Goal: Task Accomplishment & Management: Complete application form

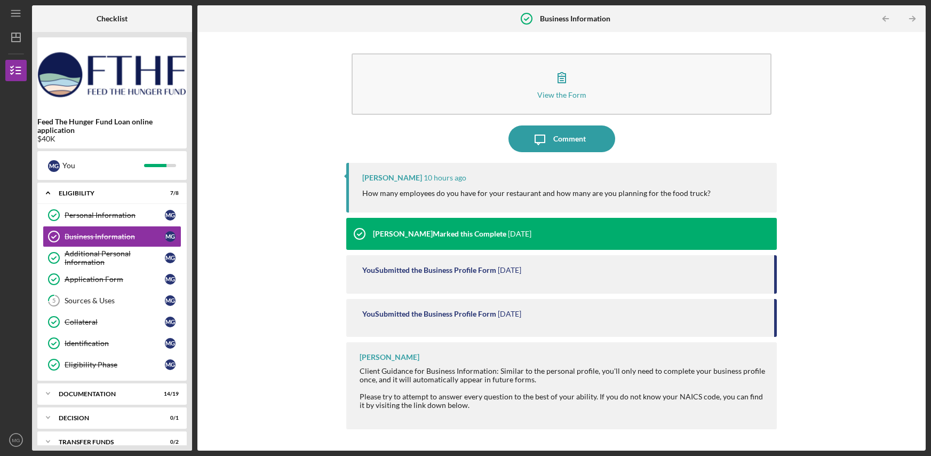
drag, startPoint x: 362, startPoint y: 192, endPoint x: 577, endPoint y: 193, distance: 215.1
click at [576, 193] on p "How many employees do you have for your restaurant and how many are you plannin…" at bounding box center [536, 193] width 348 height 12
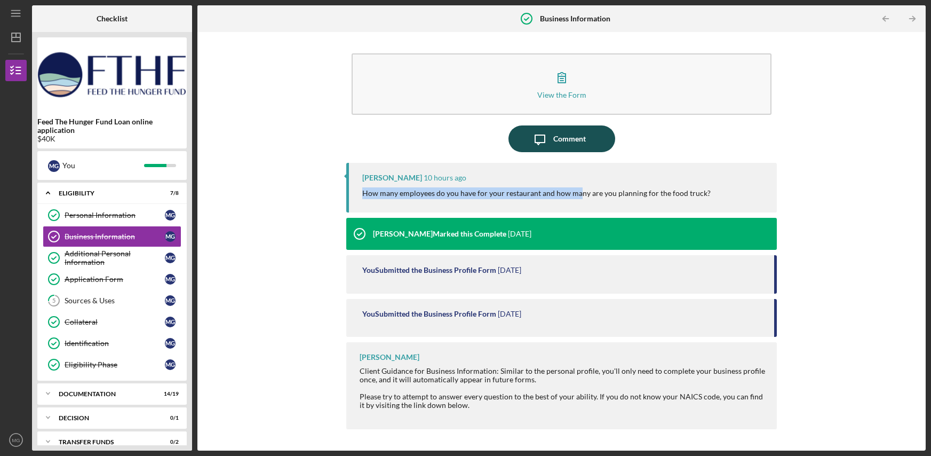
click at [568, 143] on div "Comment" at bounding box center [569, 138] width 33 height 27
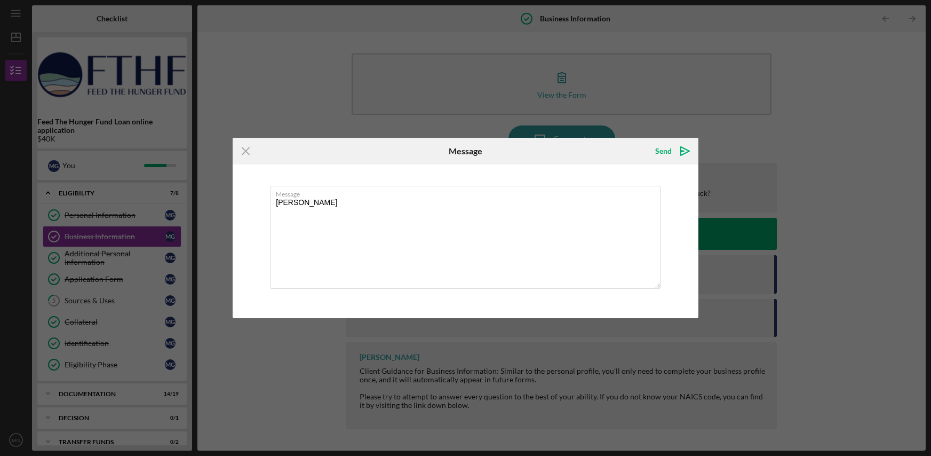
type textarea "[PERSON_NAME]"
drag, startPoint x: 532, startPoint y: 155, endPoint x: 561, endPoint y: 308, distance: 155.8
click at [560, 308] on form "Icon/Menu Close Message Send Icon/icon-invite-send Message [PERSON_NAME] Send I…" at bounding box center [466, 228] width 466 height 180
click at [585, 155] on div "Send Icon/icon-invite-send" at bounding box center [620, 151] width 155 height 27
click at [247, 153] on line at bounding box center [245, 151] width 7 height 7
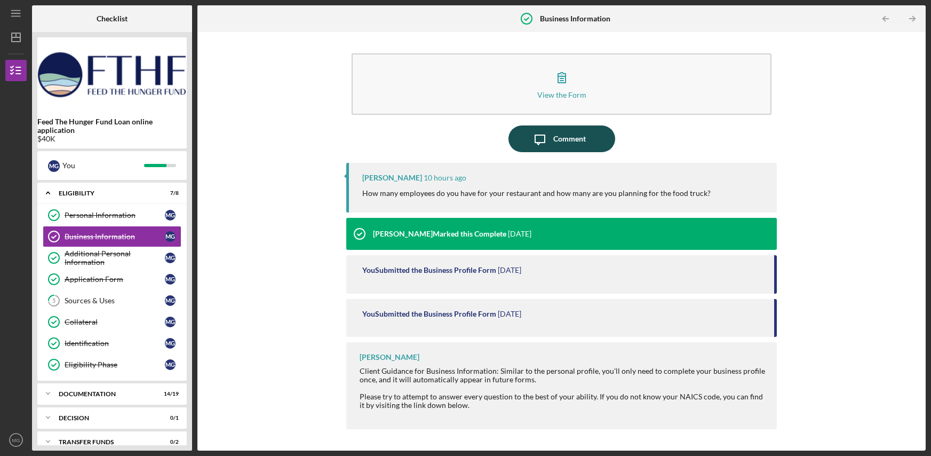
click at [575, 142] on div "Comment" at bounding box center [569, 138] width 33 height 27
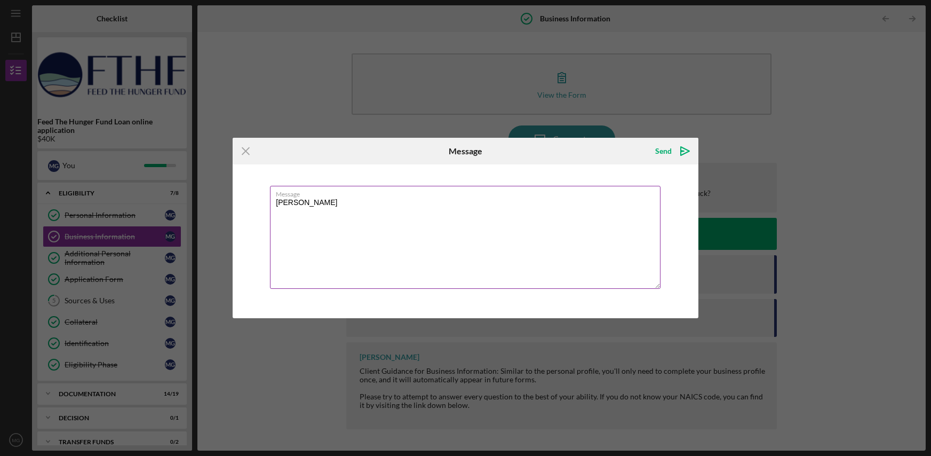
click at [338, 206] on textarea "[PERSON_NAME]" at bounding box center [465, 237] width 391 height 103
click at [247, 150] on icon "Icon/Menu Close" at bounding box center [246, 151] width 27 height 27
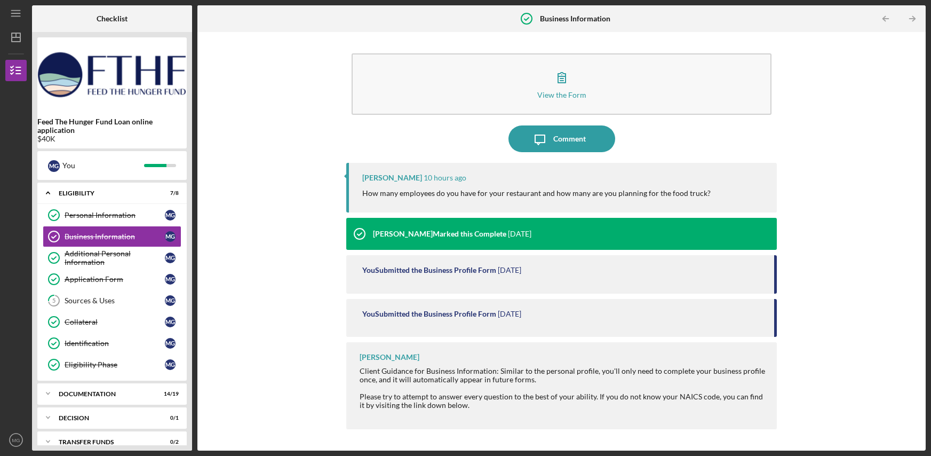
drag, startPoint x: 711, startPoint y: 197, endPoint x: 346, endPoint y: 192, distance: 365.1
click at [346, 192] on div "[PERSON_NAME] 10 hours ago How many employees do you have for your restaurant a…" at bounding box center [561, 188] width 431 height 50
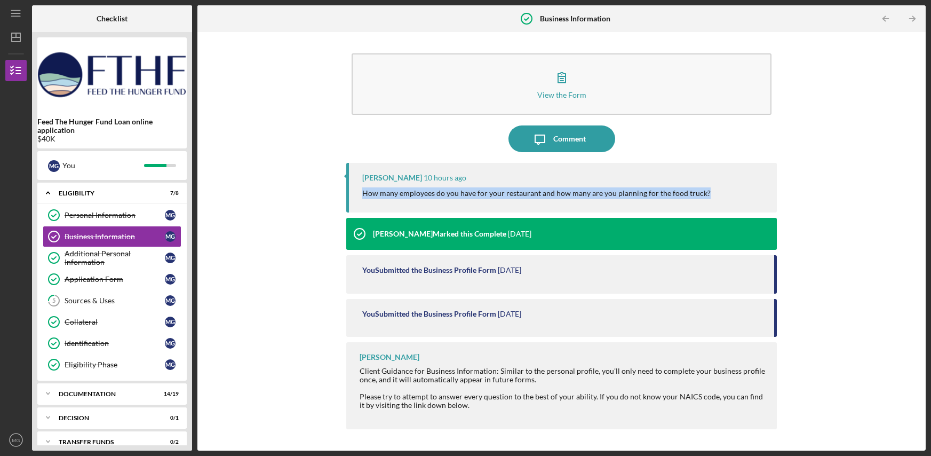
copy p "How many employees do you have for your restaurant and how many are you plannin…"
click at [555, 143] on div "Comment" at bounding box center [569, 138] width 33 height 27
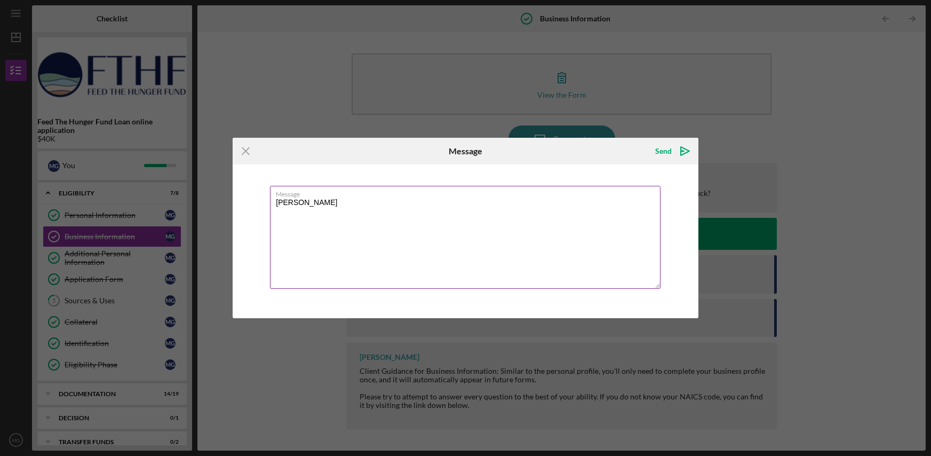
click at [326, 208] on textarea "[PERSON_NAME]" at bounding box center [465, 237] width 391 height 103
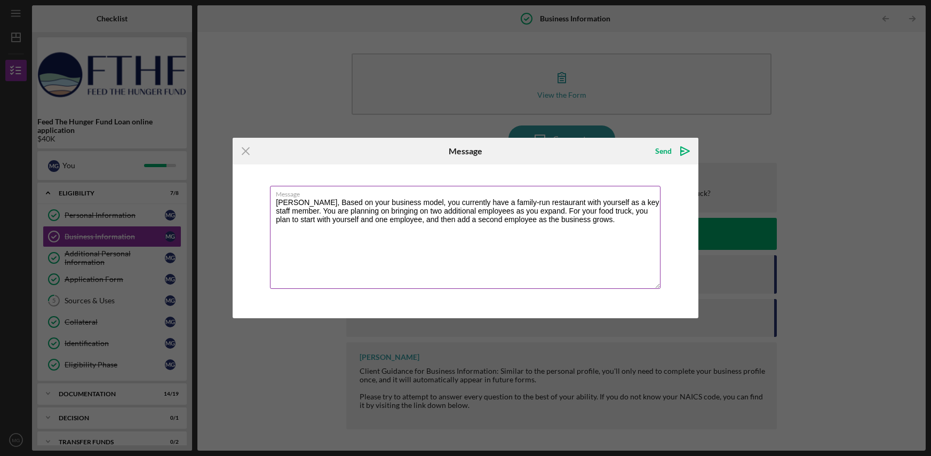
click at [307, 201] on textarea "[PERSON_NAME], Based on your business model, you currently have a family-run re…" at bounding box center [465, 237] width 391 height 103
click at [350, 201] on textarea "[PERSON_NAME], based on your business model, you currently have a family-run re…" at bounding box center [465, 237] width 391 height 103
click at [416, 203] on textarea "[PERSON_NAME], based on our business model, you currently have a family-run res…" at bounding box center [465, 237] width 391 height 103
drag, startPoint x: 559, startPoint y: 203, endPoint x: 584, endPoint y: 203, distance: 25.1
click at [583, 203] on textarea "[PERSON_NAME], based on our business model, we currently have a family-run rest…" at bounding box center [465, 237] width 391 height 103
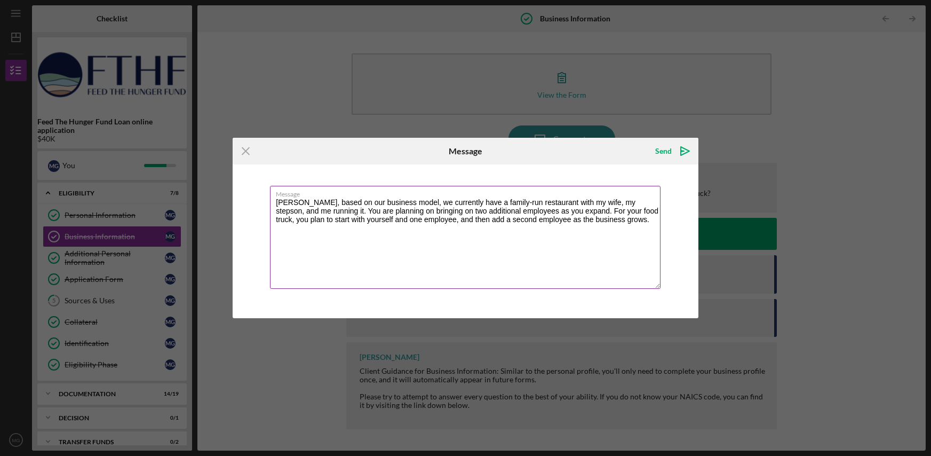
click at [322, 212] on textarea "[PERSON_NAME], based on our business model, we currently have a family-run rest…" at bounding box center [465, 237] width 391 height 103
click at [413, 212] on textarea "[PERSON_NAME], based on our business model, we currently have a family-run rest…" at bounding box center [465, 237] width 391 height 103
click at [513, 211] on textarea "[PERSON_NAME], based on our business model, we currently have a family-run rest…" at bounding box center [465, 237] width 391 height 103
click at [538, 211] on textarea "[PERSON_NAME], based on our business model, we currently have a family-run rest…" at bounding box center [465, 237] width 391 height 103
click at [290, 221] on textarea "[PERSON_NAME], based on our business model, we currently have a family-run rest…" at bounding box center [465, 237] width 391 height 103
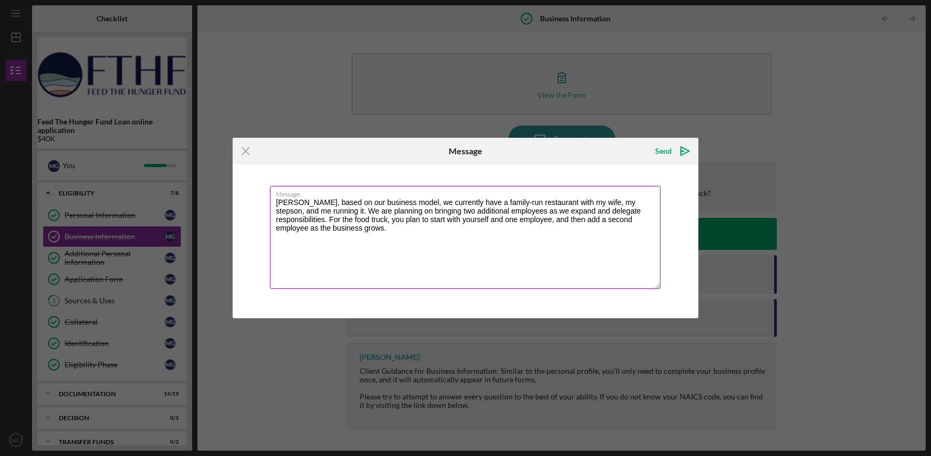
click at [336, 221] on textarea "[PERSON_NAME], based on our business model, we currently have a family-run rest…" at bounding box center [465, 237] width 391 height 103
drag, startPoint x: 395, startPoint y: 220, endPoint x: 419, endPoint y: 220, distance: 24.5
click at [419, 220] on textarea "[PERSON_NAME], based on our business model, we currently have a family-run rest…" at bounding box center [465, 237] width 391 height 103
click at [295, 229] on textarea "[PERSON_NAME], based on our business model, we currently have a family-run rest…" at bounding box center [465, 237] width 391 height 103
drag, startPoint x: 393, startPoint y: 231, endPoint x: 270, endPoint y: 205, distance: 125.4
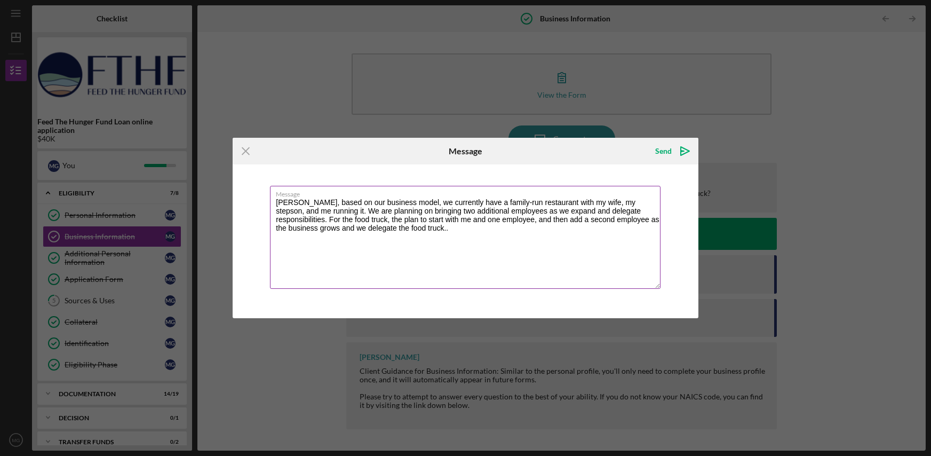
click at [270, 205] on textarea "[PERSON_NAME], based on our business model, we currently have a family-run rest…" at bounding box center [465, 237] width 391 height 103
click at [397, 239] on textarea "[PERSON_NAME], based on our business model, we currently have a family-run rest…" at bounding box center [465, 237] width 391 height 103
drag, startPoint x: 397, startPoint y: 235, endPoint x: 303, endPoint y: 204, distance: 98.9
click at [303, 204] on textarea "[PERSON_NAME], based on our business model, we currently have a family-run rest…" at bounding box center [465, 237] width 391 height 103
paste textarea "Our family-run restaurant is currently staffed by my wife, my stepson, and me. …"
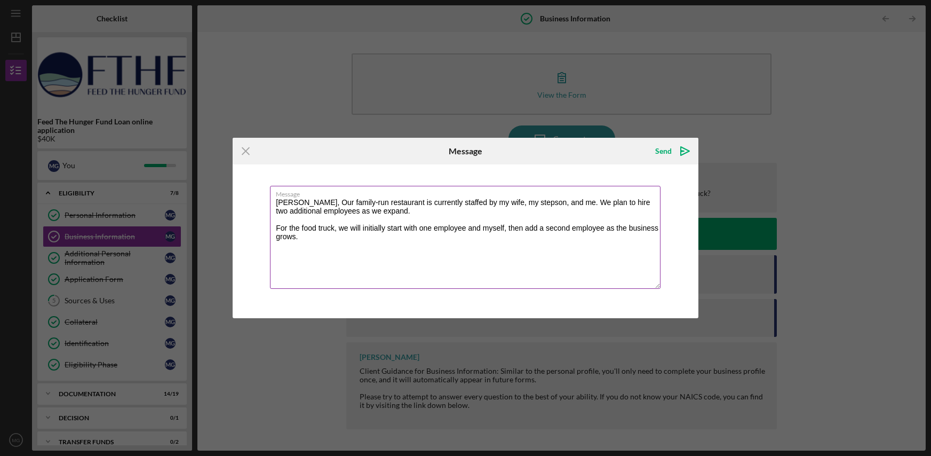
click at [309, 203] on textarea "[PERSON_NAME], Our family-run restaurant is currently staffed by my wife, my st…" at bounding box center [465, 237] width 391 height 103
click at [555, 203] on textarea "[PERSON_NAME], our family-run restaurant is currently staffed by my wife, my st…" at bounding box center [465, 237] width 391 height 103
click at [303, 203] on textarea "[PERSON_NAME], our family-run restaurant is currently staffed by my wife, my st…" at bounding box center [465, 237] width 391 height 103
click at [461, 217] on textarea "[PERSON_NAME], our family-run restaurant is currently staffed by my wife, my st…" at bounding box center [465, 237] width 391 height 103
click at [488, 204] on textarea "[PERSON_NAME], our family-run restaurant is currently staffed by my wife, my st…" at bounding box center [465, 237] width 391 height 103
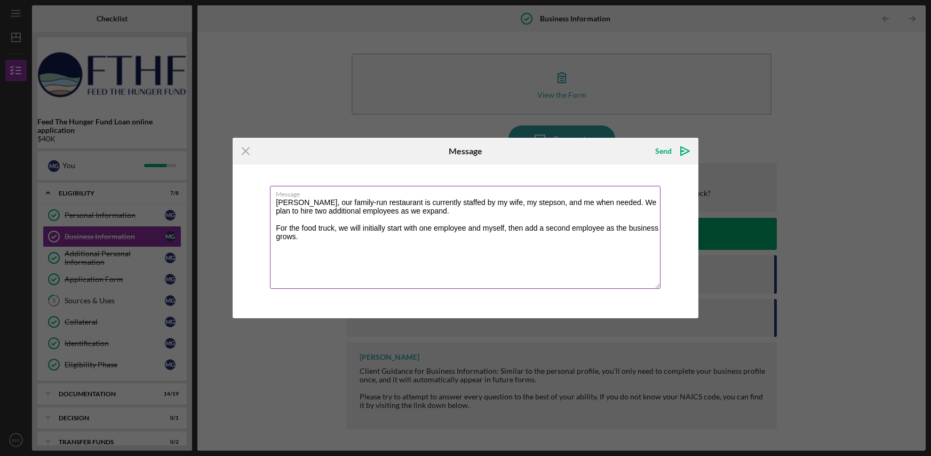
drag, startPoint x: 301, startPoint y: 237, endPoint x: 272, endPoint y: 204, distance: 44.2
click at [271, 204] on textarea "[PERSON_NAME], our family-run restaurant is currently staffed by my wife, my st…" at bounding box center [465, 237] width 391 height 103
click at [417, 218] on textarea "[PERSON_NAME], our family-run restaurant is currently staffed by my wife, my st…" at bounding box center [465, 237] width 391 height 103
drag, startPoint x: 459, startPoint y: 202, endPoint x: 485, endPoint y: 202, distance: 25.6
click at [485, 202] on textarea "[PERSON_NAME], our family-run restaurant is currently staffed by my wife, my st…" at bounding box center [465, 237] width 391 height 103
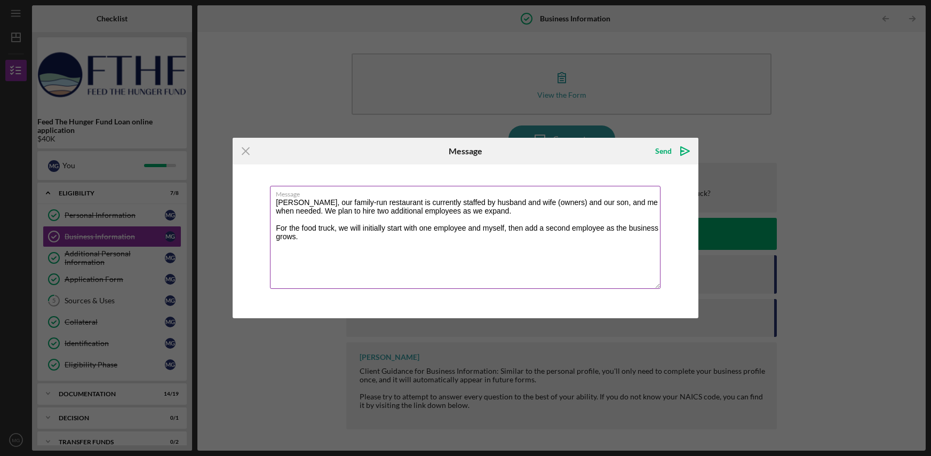
drag, startPoint x: 596, startPoint y: 204, endPoint x: 301, endPoint y: 211, distance: 295.2
click at [300, 211] on textarea "[PERSON_NAME], our family-run restaurant is currently staffed by husband and wi…" at bounding box center [465, 237] width 391 height 103
click at [308, 211] on textarea "[PERSON_NAME], our family-run restaurant is currently staffed by husband and wi…" at bounding box center [465, 237] width 391 height 103
click at [366, 212] on textarea "[PERSON_NAME], our family-run restaurant is currently staffed by husband and wi…" at bounding box center [465, 237] width 391 height 103
click at [578, 205] on textarea "[PERSON_NAME], our family-run restaurant is currently staffed by husband and wi…" at bounding box center [465, 237] width 391 height 103
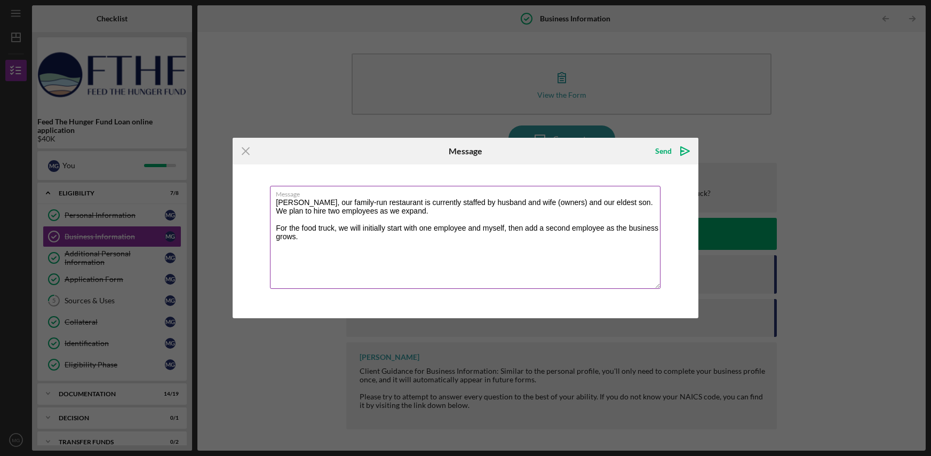
drag, startPoint x: 298, startPoint y: 239, endPoint x: 272, endPoint y: 204, distance: 43.1
click at [272, 204] on textarea "[PERSON_NAME], our family-run restaurant is currently staffed by husband and wi…" at bounding box center [465, 237] width 391 height 103
click at [318, 242] on textarea "[PERSON_NAME], our family-run restaurant is currently staffed by husband and wi…" at bounding box center [465, 237] width 391 height 103
drag, startPoint x: 312, startPoint y: 236, endPoint x: 305, endPoint y: 198, distance: 39.0
click at [304, 197] on textarea "[PERSON_NAME], our family-run restaurant is currently staffed by husband and wi…" at bounding box center [465, 237] width 391 height 103
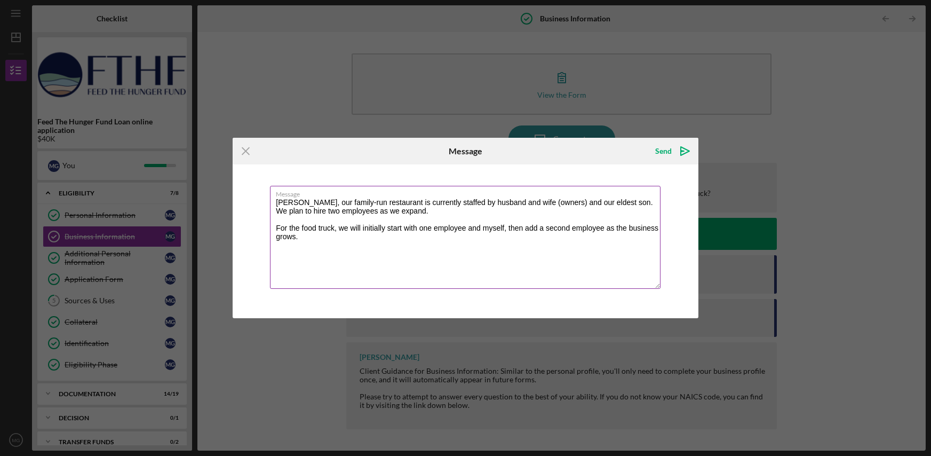
paste textarea "The **family-run restaurant** is currently staffed by the husband and wife owne…"
click at [323, 202] on textarea "[PERSON_NAME], The **family-run restaurant** is currently staffed by the husban…" at bounding box center [465, 237] width 391 height 103
click at [390, 201] on textarea "[PERSON_NAME], the family-run restaurant** is currently staffed by the husband …" at bounding box center [465, 237] width 391 height 103
click at [501, 203] on textarea "[PERSON_NAME], the family-run restaurant is currently staffed by the husband an…" at bounding box center [465, 237] width 391 height 103
click at [518, 203] on textarea "[PERSON_NAME], the family-run restaurant is currently staffed by the husband-an…" at bounding box center [465, 237] width 391 height 103
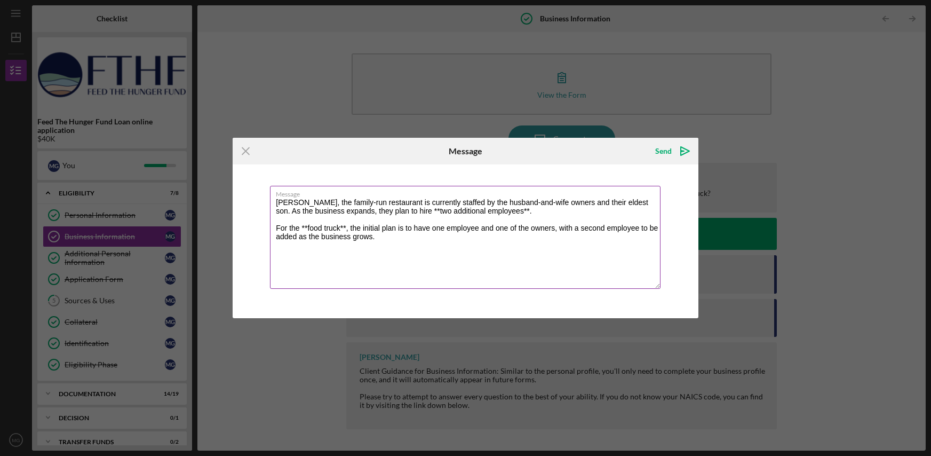
click at [589, 203] on textarea "[PERSON_NAME], the family-run restaurant is currently staffed by the husband-an…" at bounding box center [465, 237] width 391 height 103
click at [353, 210] on textarea "[PERSON_NAME], the family-run restaurant is currently staffed by the husband-an…" at bounding box center [465, 237] width 391 height 103
click at [394, 210] on textarea "[PERSON_NAME], the family-run restaurant is currently staffed by the husband-an…" at bounding box center [465, 237] width 391 height 103
click at [484, 208] on textarea "[PERSON_NAME], the family-run restaurant is currently staffed by the husband-an…" at bounding box center [465, 237] width 391 height 103
click at [307, 229] on textarea "[PERSON_NAME], the family-run restaurant is currently staffed by the husband-an…" at bounding box center [465, 237] width 391 height 103
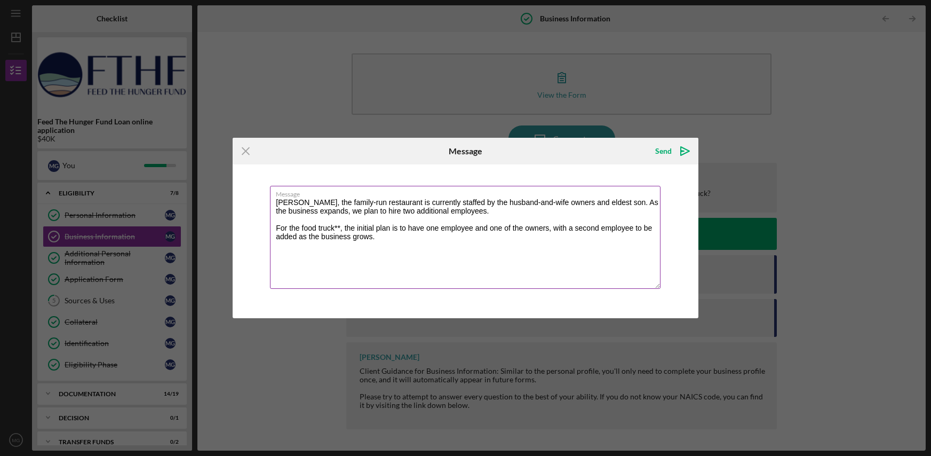
click at [339, 228] on textarea "[PERSON_NAME], the family-run restaurant is currently staffed by the husband-an…" at bounding box center [465, 237] width 391 height 103
type textarea "[PERSON_NAME], the family-run restaurant is currently staffed by the husband-an…"
click at [683, 150] on polygon "submit" at bounding box center [682, 150] width 3 height 1
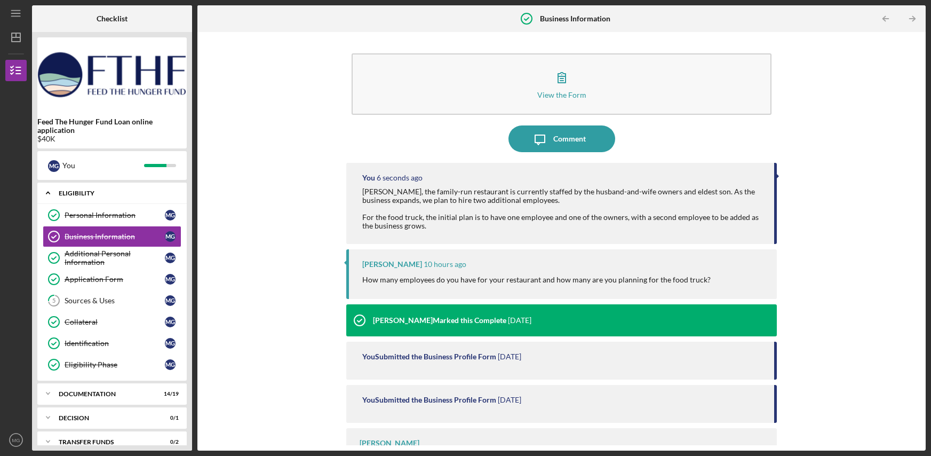
click at [47, 191] on icon "Icon/Expander" at bounding box center [47, 192] width 21 height 21
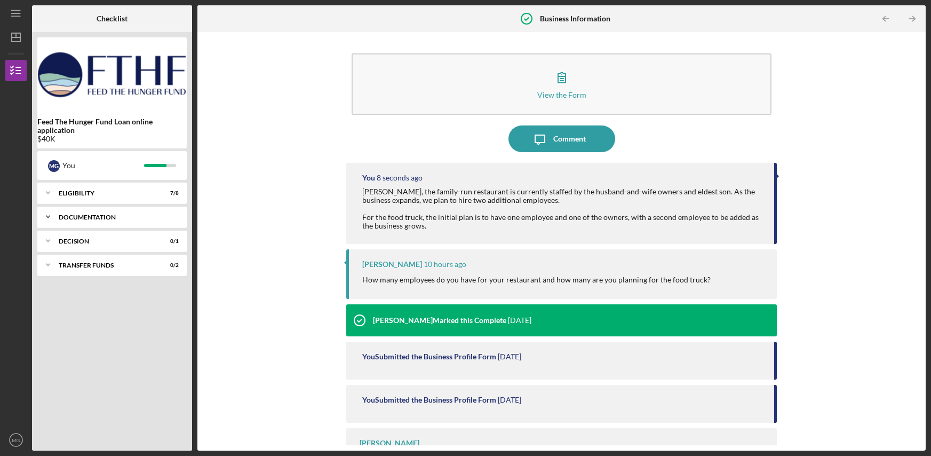
click at [107, 217] on div "Documentation" at bounding box center [116, 217] width 115 height 6
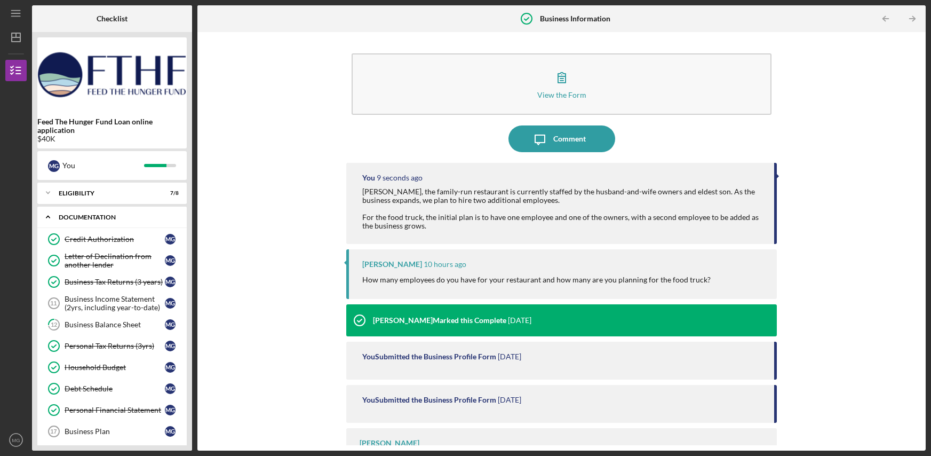
click at [48, 212] on icon "Icon/Expander" at bounding box center [47, 216] width 21 height 21
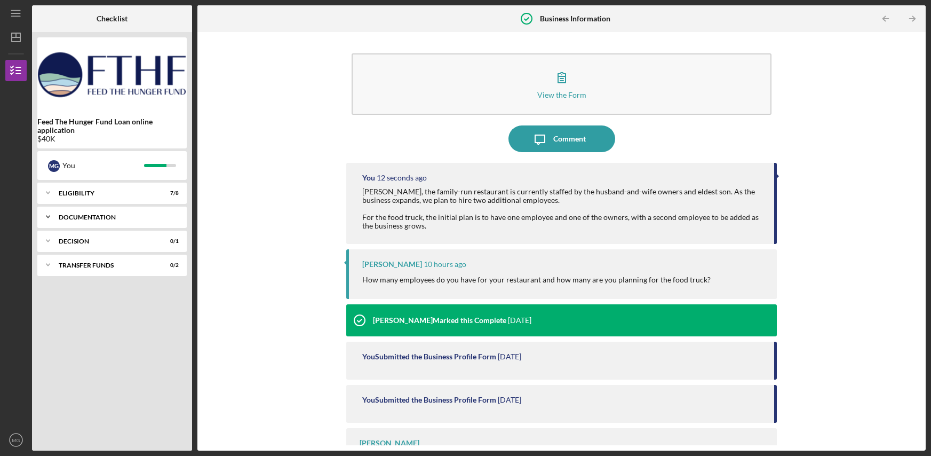
click at [88, 213] on div "Icon/Expander Documentation 14 / 19" at bounding box center [111, 216] width 149 height 21
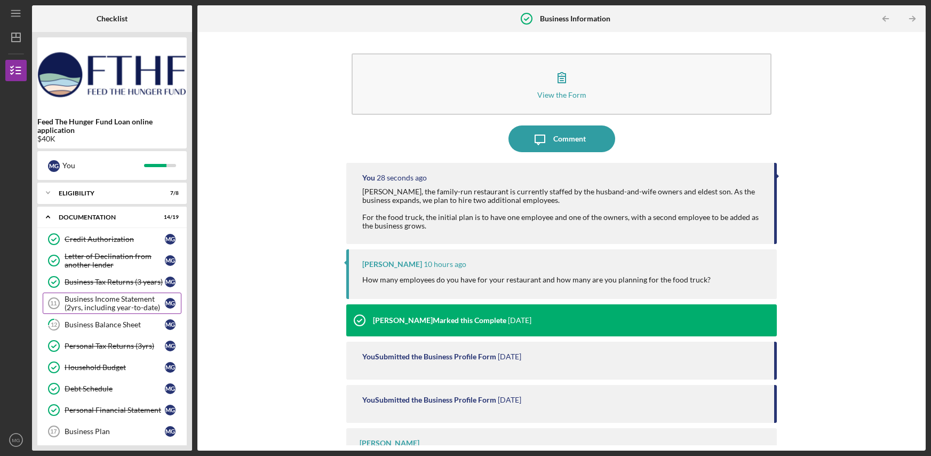
scroll to position [146, 0]
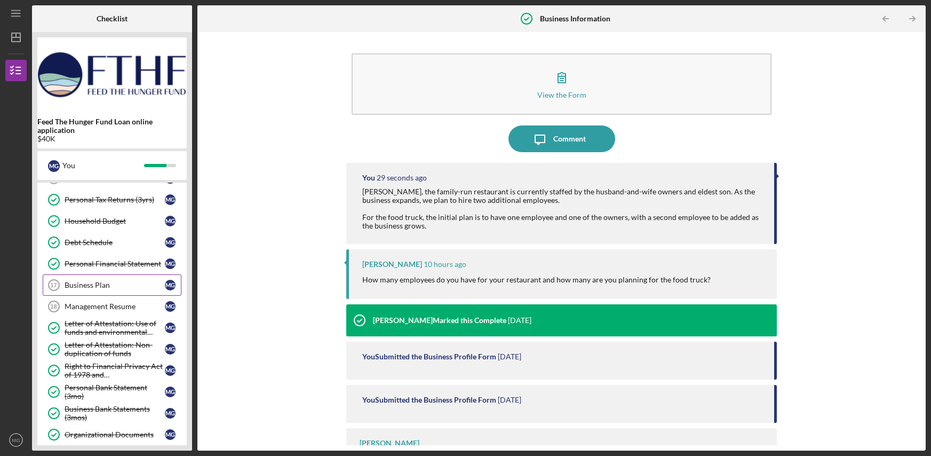
click at [97, 283] on div "Business Plan" at bounding box center [115, 285] width 100 height 9
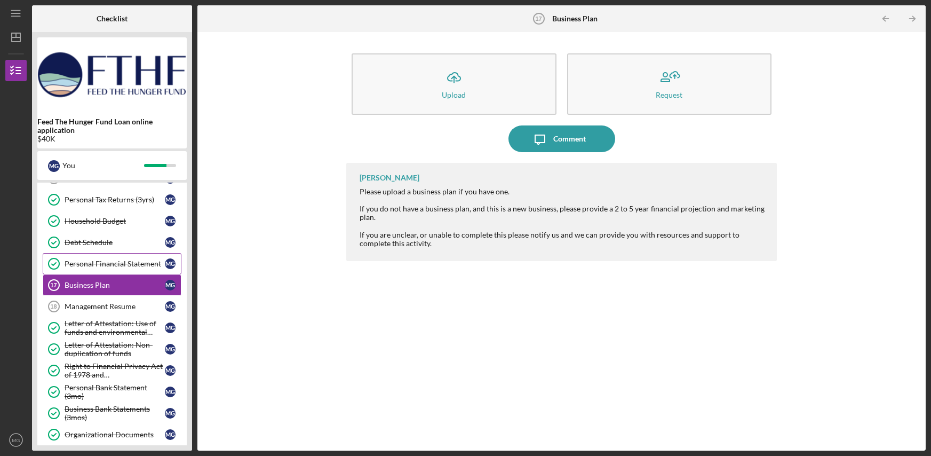
click at [107, 260] on div "Personal Financial Statement" at bounding box center [115, 263] width 100 height 9
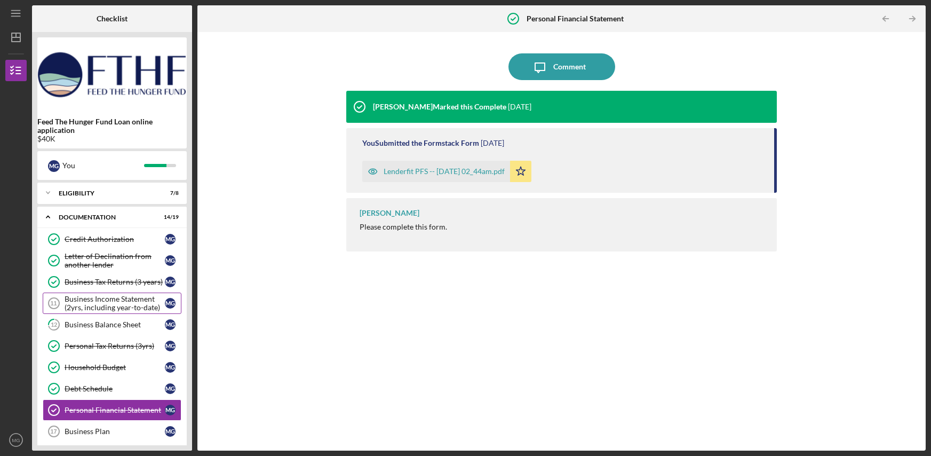
click at [117, 308] on div "Business Income Statement (2yrs, including year-to-date)" at bounding box center [115, 303] width 100 height 17
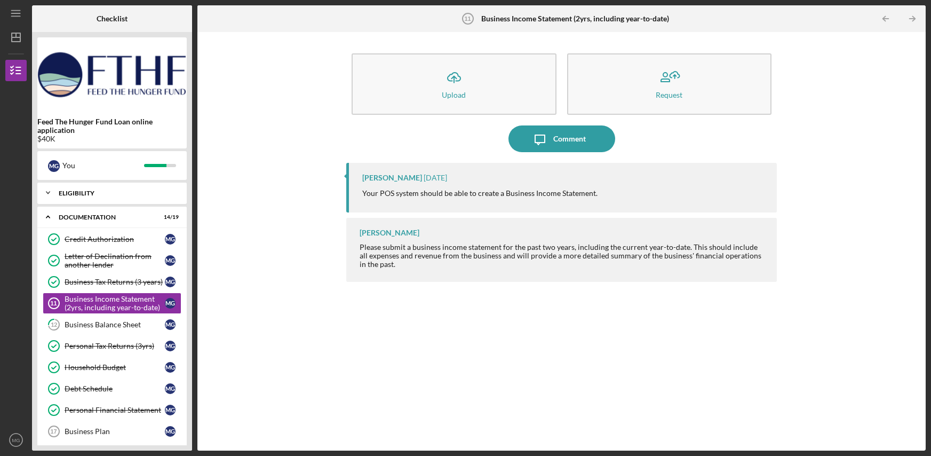
click at [92, 196] on div "Icon/Expander Eligibility 7 / 8" at bounding box center [111, 192] width 149 height 21
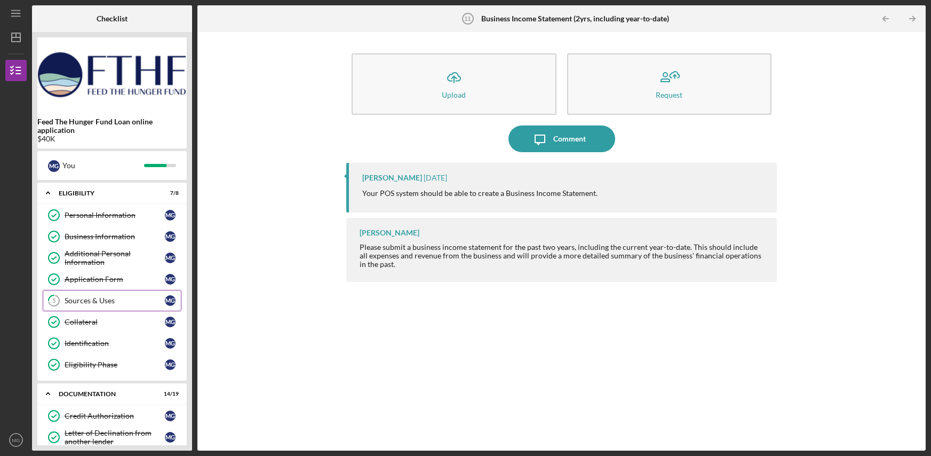
click at [91, 304] on div "Sources & Uses" at bounding box center [115, 300] width 100 height 9
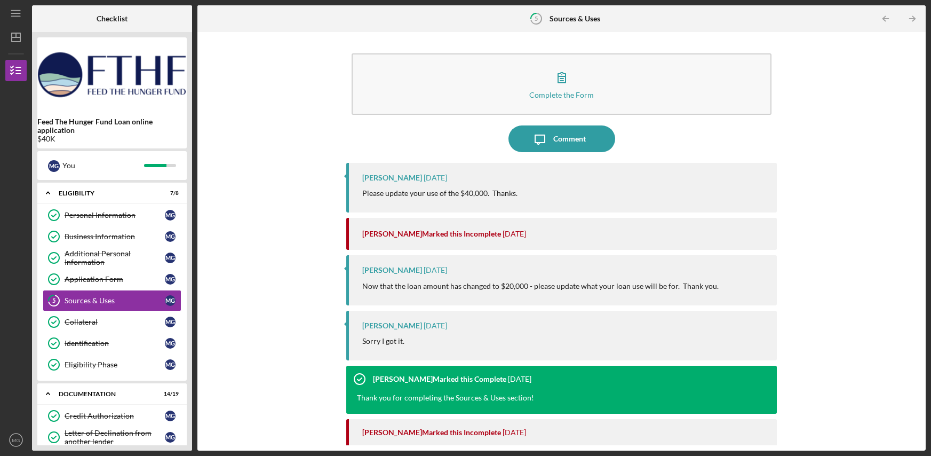
scroll to position [145, 0]
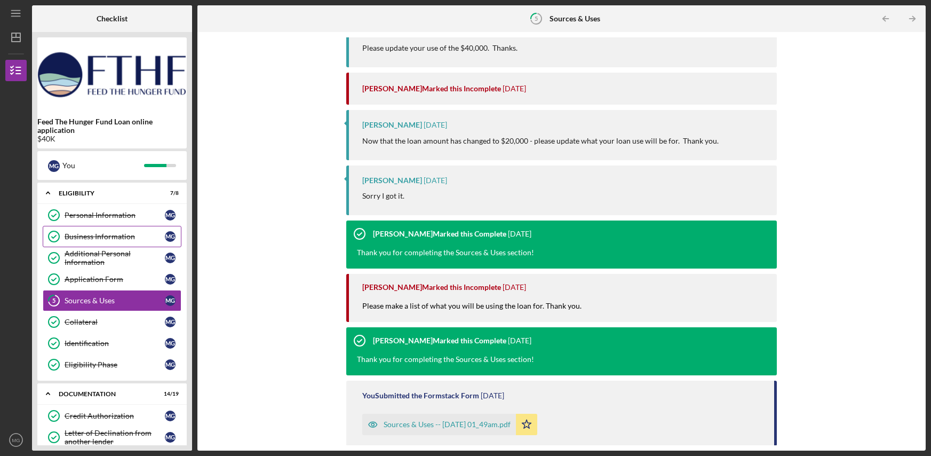
click at [107, 241] on link "Business Information Business Information M G" at bounding box center [112, 236] width 139 height 21
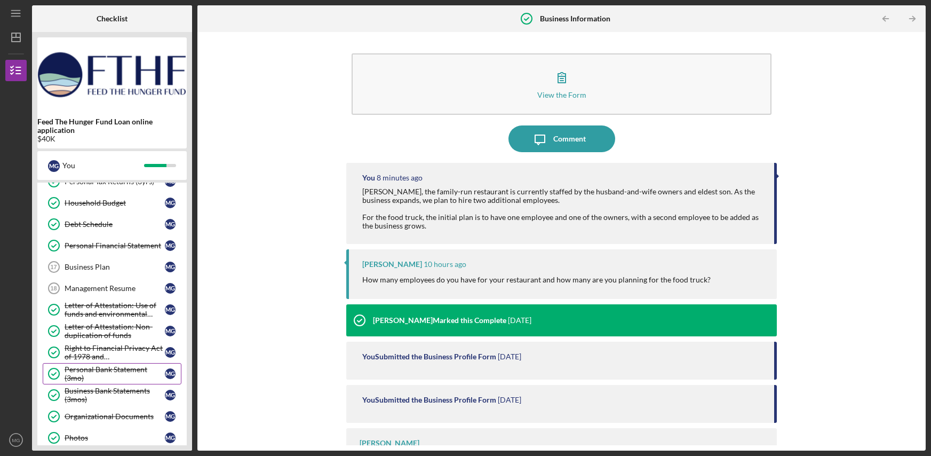
scroll to position [423, 0]
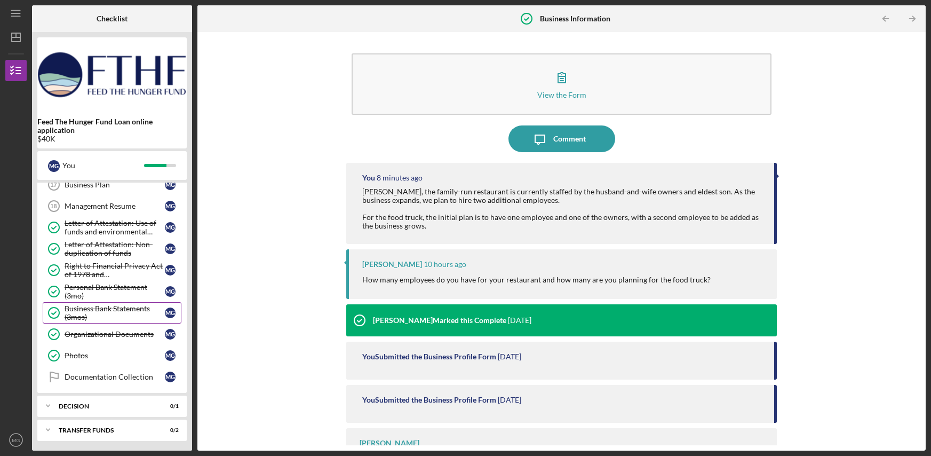
click at [112, 315] on div "Business Bank Statements (3mos)" at bounding box center [115, 312] width 100 height 17
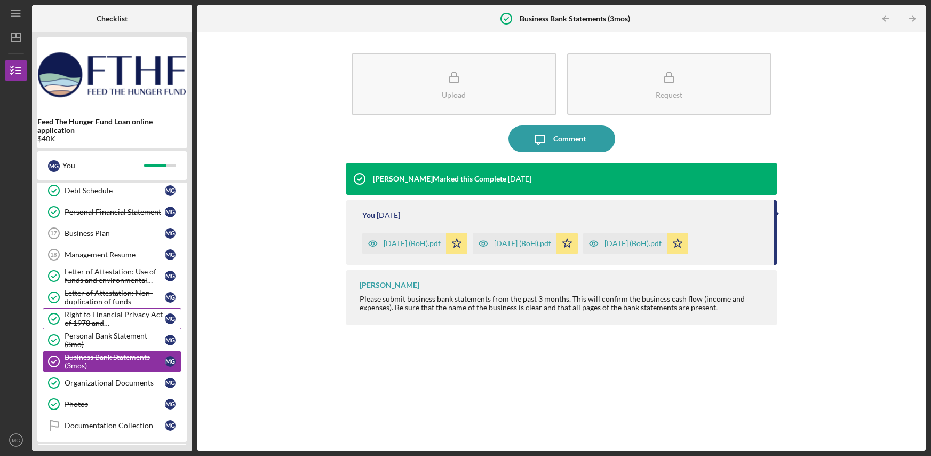
scroll to position [277, 0]
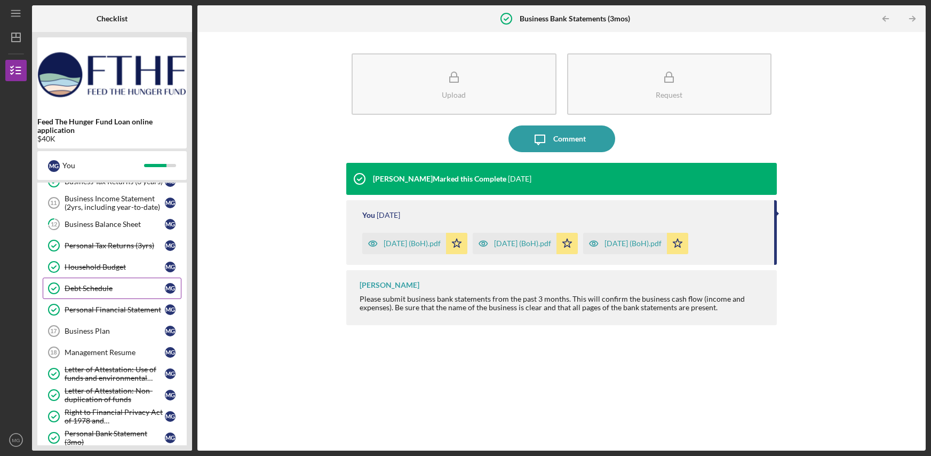
click at [99, 287] on div "Debt Schedule" at bounding box center [115, 288] width 100 height 9
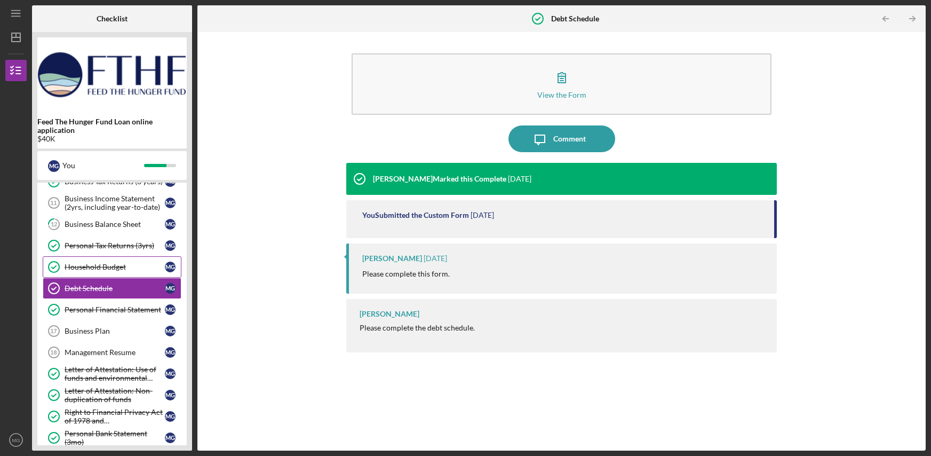
click at [102, 271] on link "Household Budget Household Budget M G" at bounding box center [112, 266] width 139 height 21
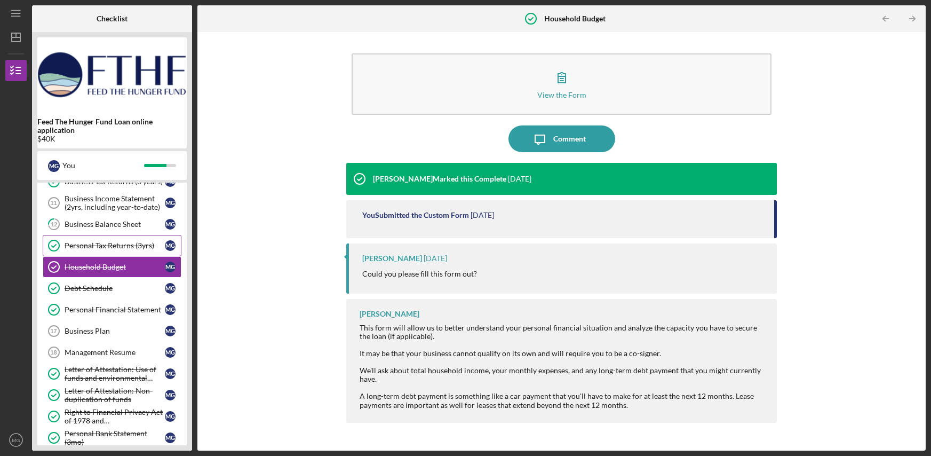
click at [112, 241] on div "Personal Tax Returns (3yrs)" at bounding box center [115, 245] width 100 height 9
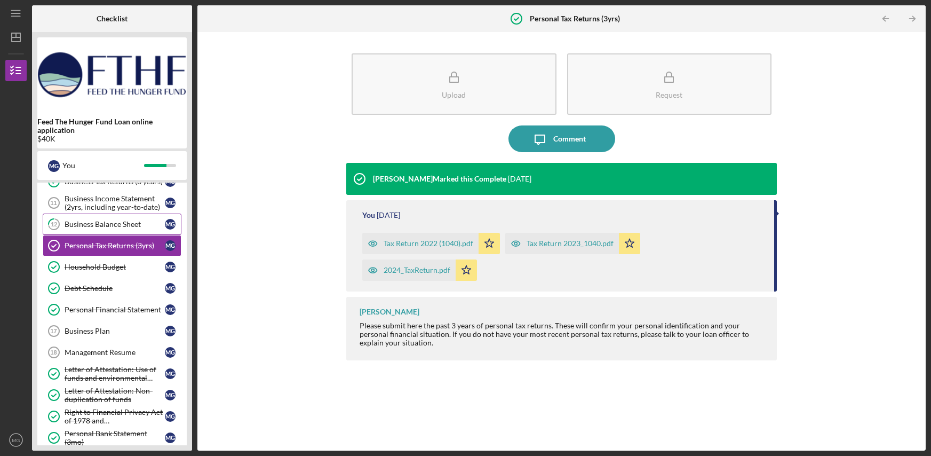
click at [120, 225] on div "Business Balance Sheet" at bounding box center [115, 224] width 100 height 9
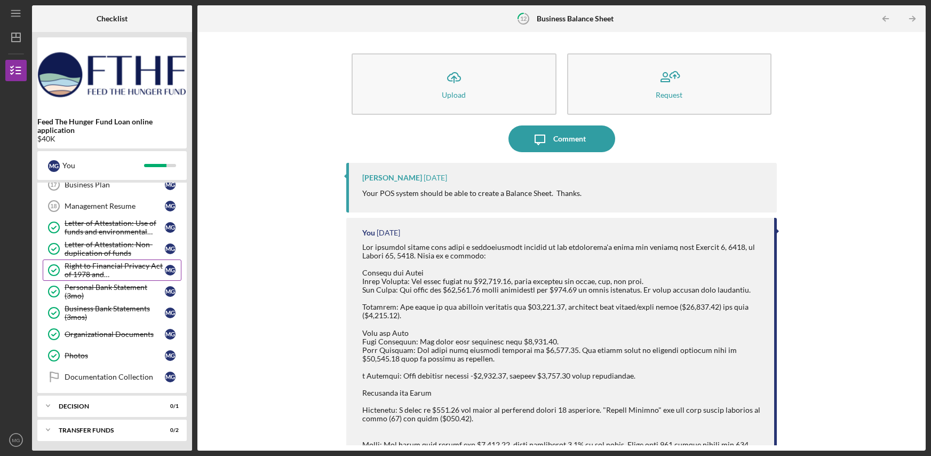
scroll to position [326, 0]
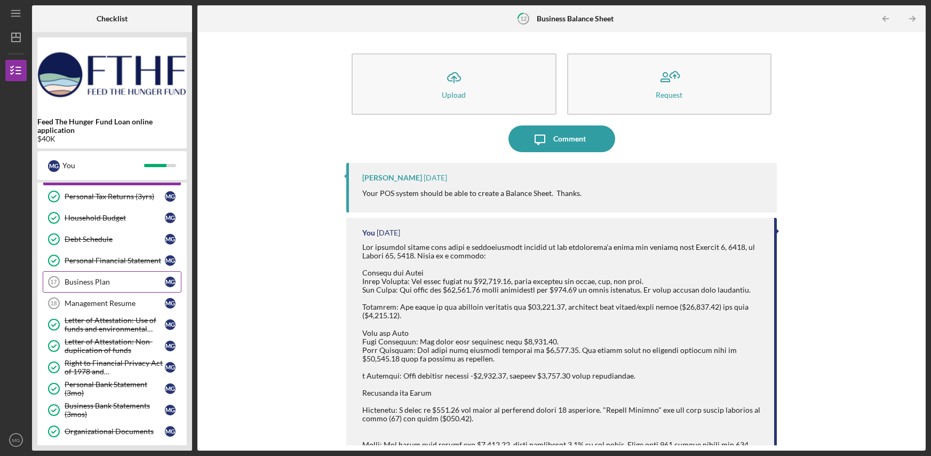
click at [101, 280] on div "Business Plan" at bounding box center [115, 282] width 100 height 9
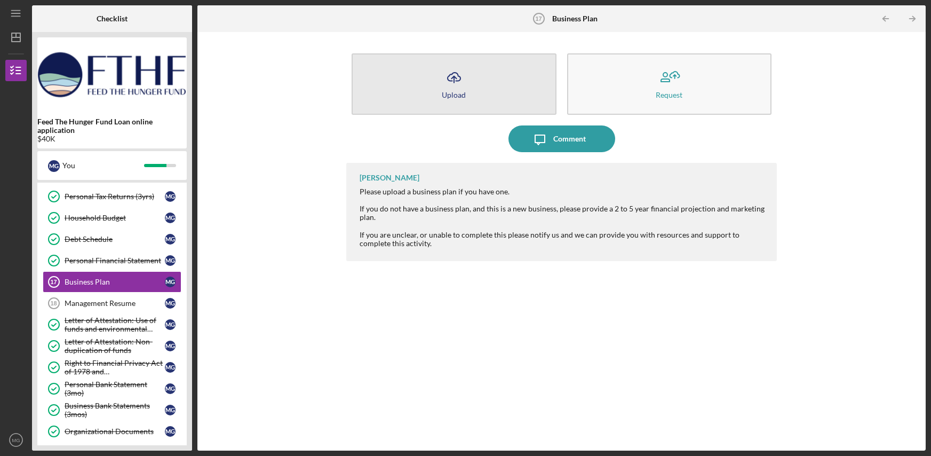
click at [469, 94] on button "Icon/Upload Upload" at bounding box center [454, 83] width 205 height 61
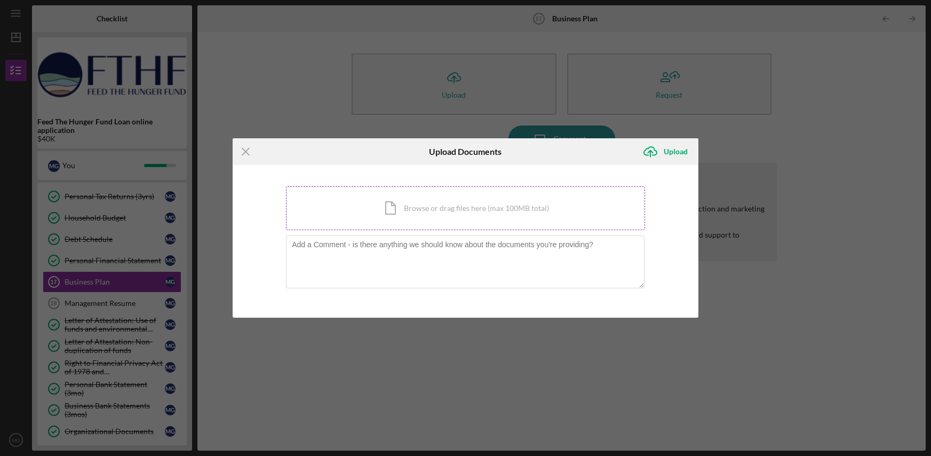
click at [439, 216] on div "Icon/Document Browse or drag files here (max 100MB total) Tap to choose files o…" at bounding box center [465, 208] width 359 height 44
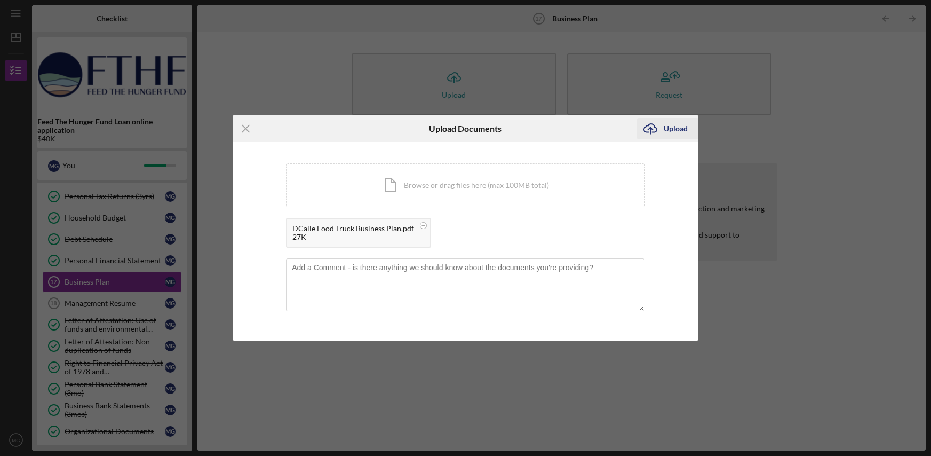
click at [671, 130] on div "Upload" at bounding box center [676, 128] width 24 height 21
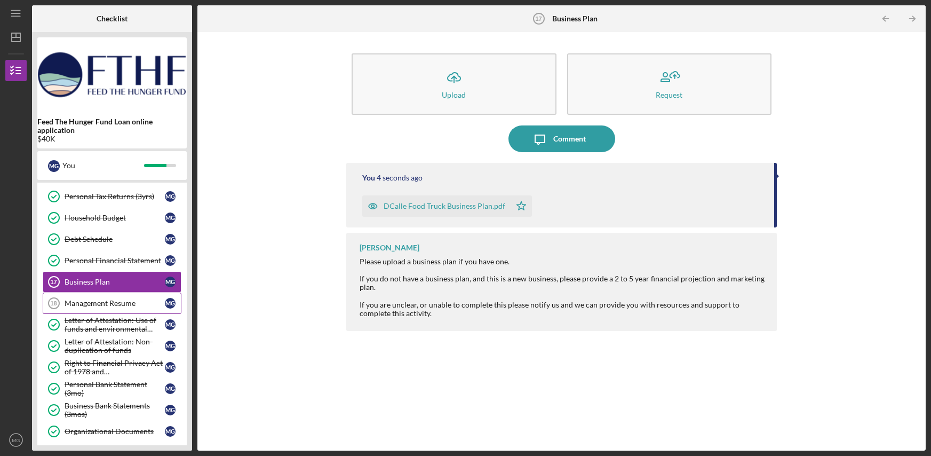
click at [113, 305] on div "Management Resume" at bounding box center [115, 303] width 100 height 9
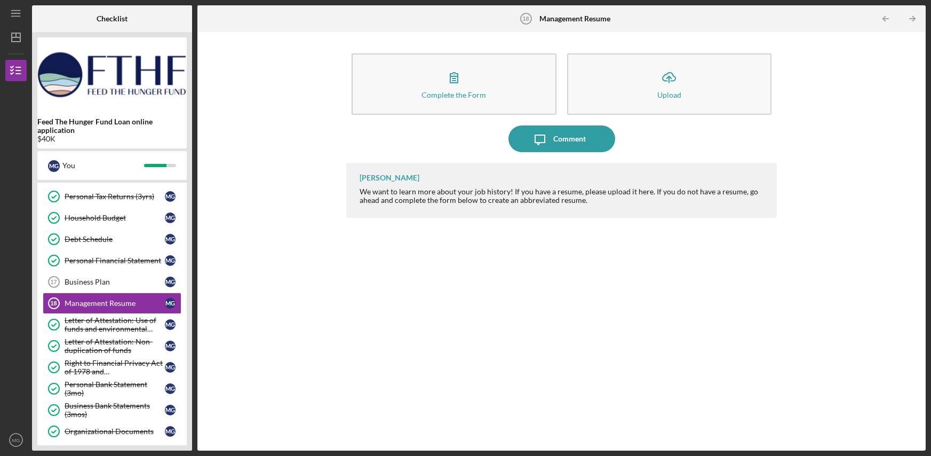
drag, startPoint x: 432, startPoint y: 191, endPoint x: 447, endPoint y: 191, distance: 15.5
click at [450, 191] on div "We want to learn more about your job history! If you have a resume, please uplo…" at bounding box center [563, 195] width 407 height 17
click at [451, 191] on div "We want to learn more about your job history! If you have a resume, please uplo…" at bounding box center [563, 195] width 407 height 17
drag, startPoint x: 447, startPoint y: 191, endPoint x: 466, endPoint y: 191, distance: 19.2
click at [466, 191] on div "We want to learn more about your job history! If you have a resume, please uplo…" at bounding box center [563, 195] width 407 height 17
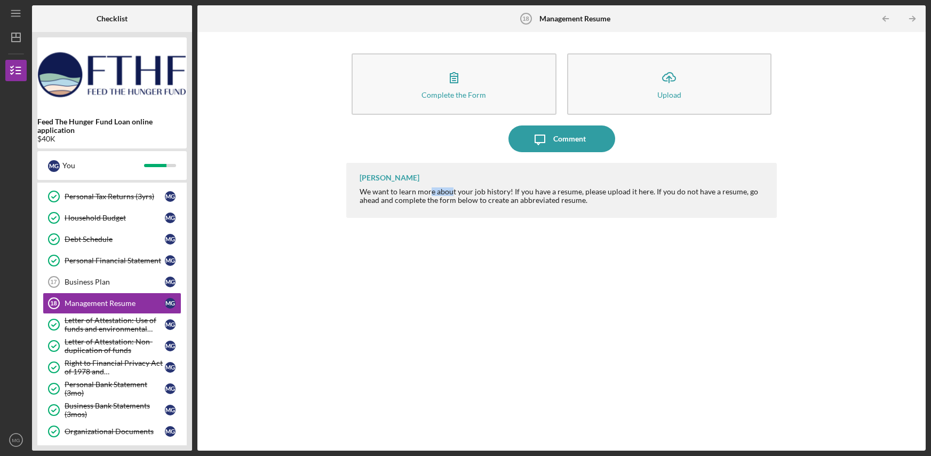
drag, startPoint x: 513, startPoint y: 192, endPoint x: 570, endPoint y: 193, distance: 57.1
click at [555, 192] on div "We want to learn more about your job history! If you have a resume, please uplo…" at bounding box center [563, 195] width 407 height 17
click at [612, 193] on div "We want to learn more about your job history! If you have a resume, please uplo…" at bounding box center [563, 195] width 407 height 17
drag, startPoint x: 382, startPoint y: 203, endPoint x: 526, endPoint y: 201, distance: 144.6
click at [526, 201] on div "We want to learn more about your job history! If you have a resume, please uplo…" at bounding box center [563, 195] width 407 height 17
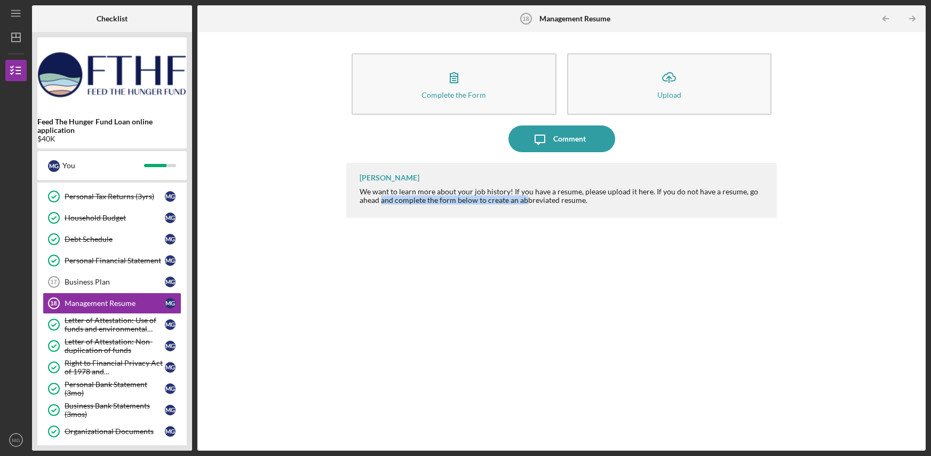
click at [594, 201] on div "We want to learn more about your job history! If you have a resume, please uplo…" at bounding box center [563, 195] width 407 height 17
